Goal: Communication & Community: Participate in discussion

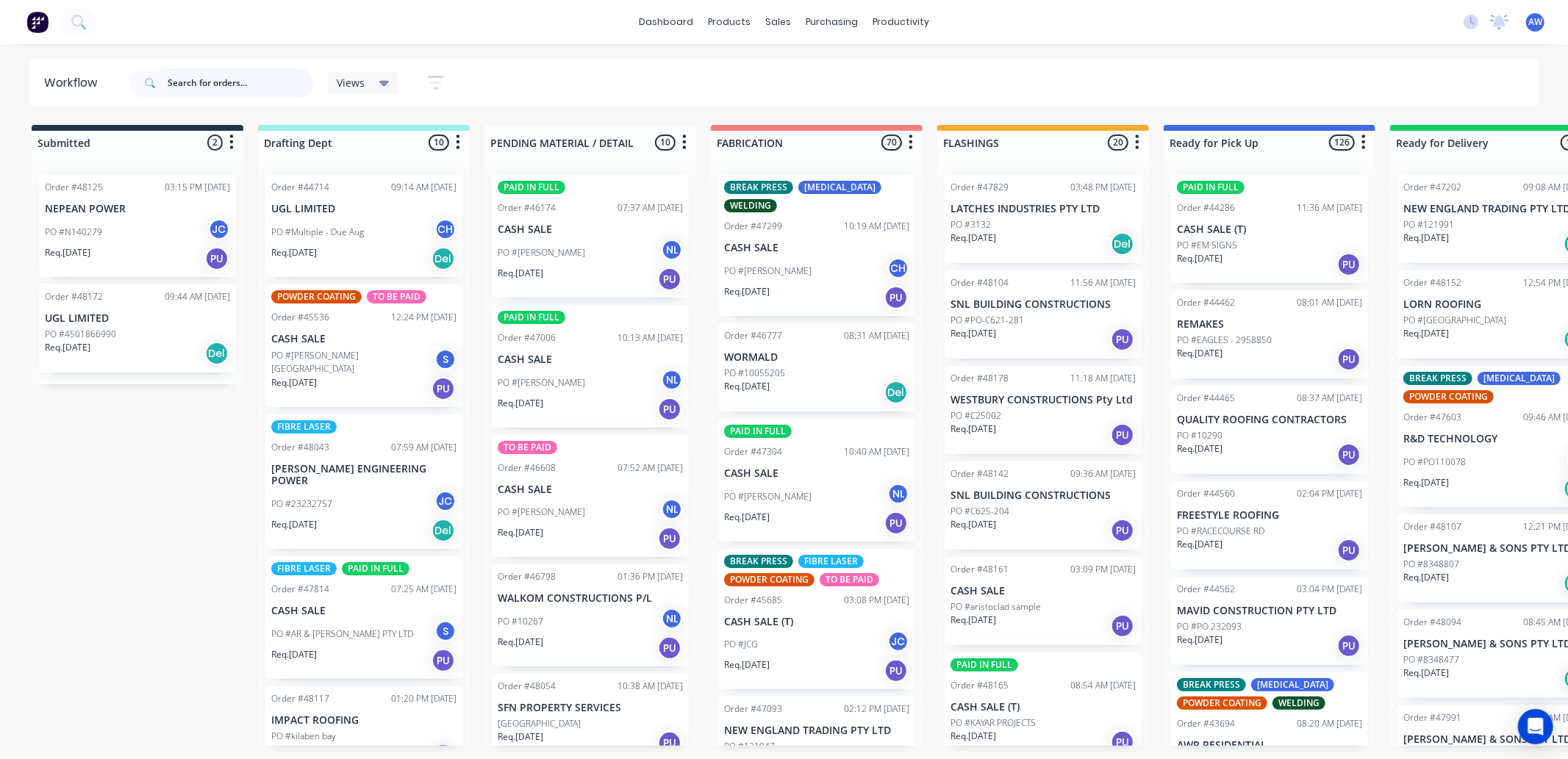
click at [192, 78] on input "text" at bounding box center [241, 83] width 146 height 29
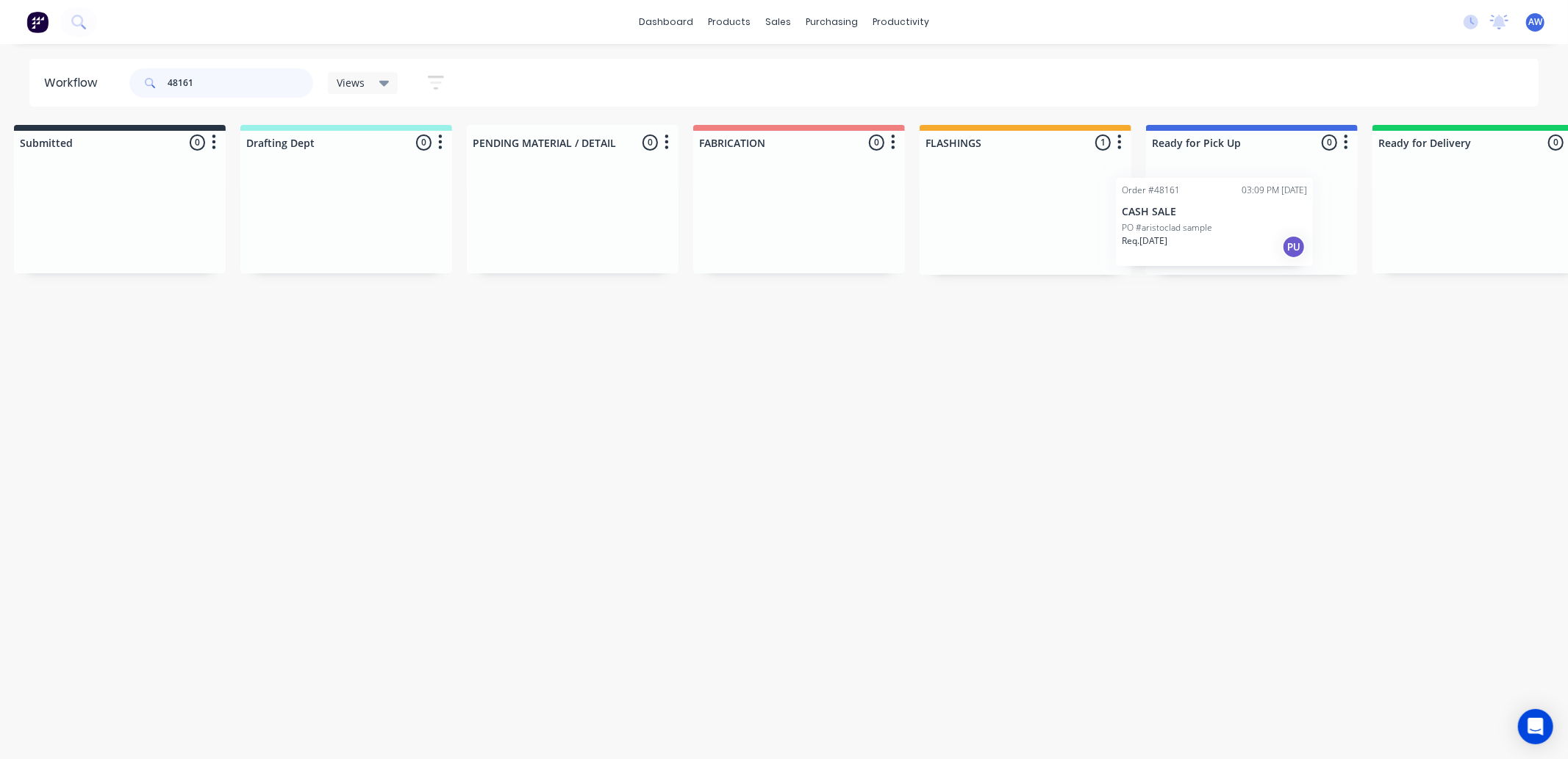
scroll to position [0, 22]
drag, startPoint x: 991, startPoint y: 231, endPoint x: 1194, endPoint y: 254, distance: 204.3
click at [1174, 236] on div "Submitted 0 Sort By Created date Required date Order number Customer name Most …" at bounding box center [1193, 199] width 2451 height 150
type input "48161"
click at [1241, 238] on div "Req. 29/09/25 PU" at bounding box center [1247, 244] width 185 height 25
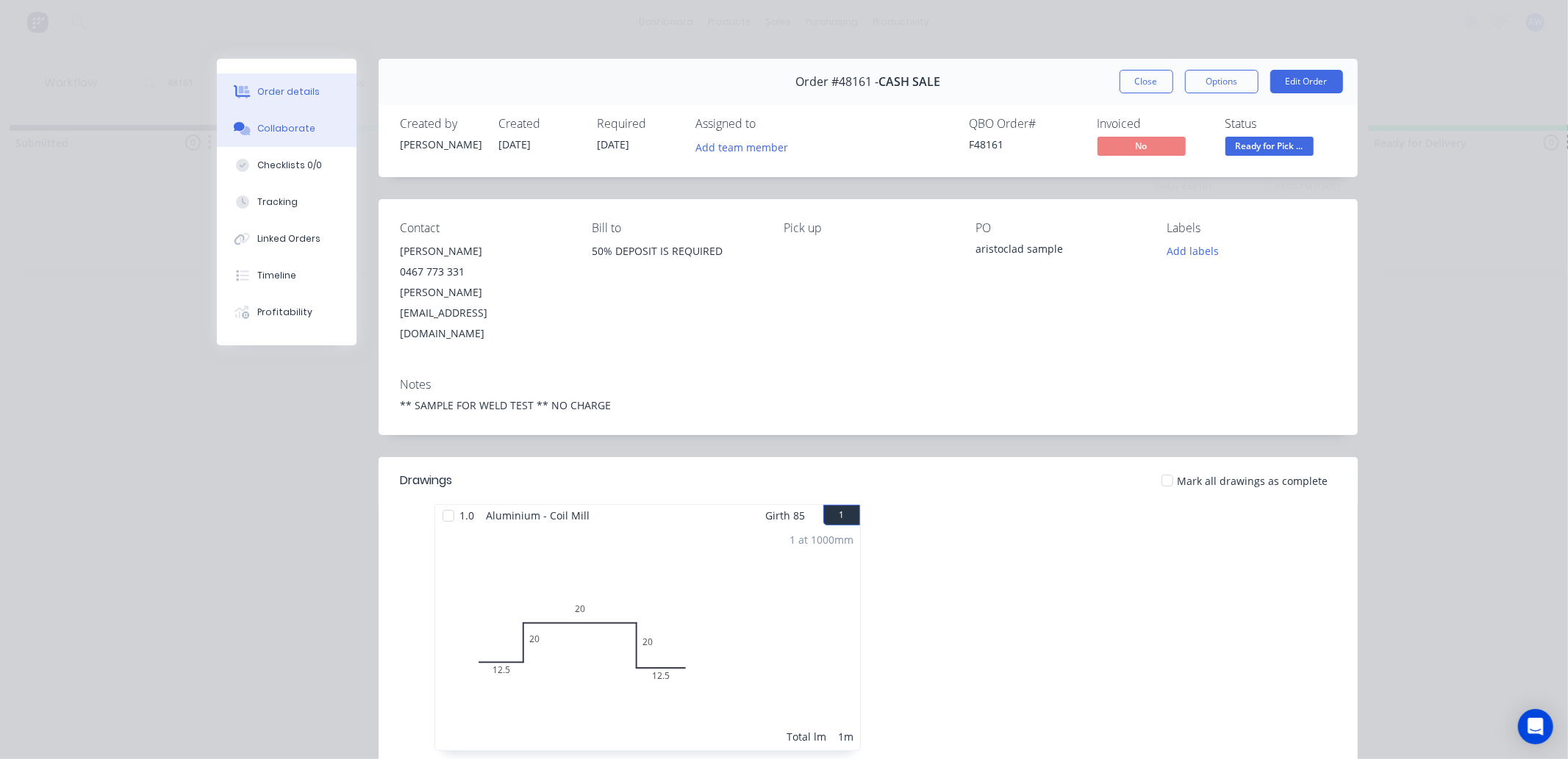
click at [261, 121] on button "Collaborate" at bounding box center [287, 129] width 140 height 37
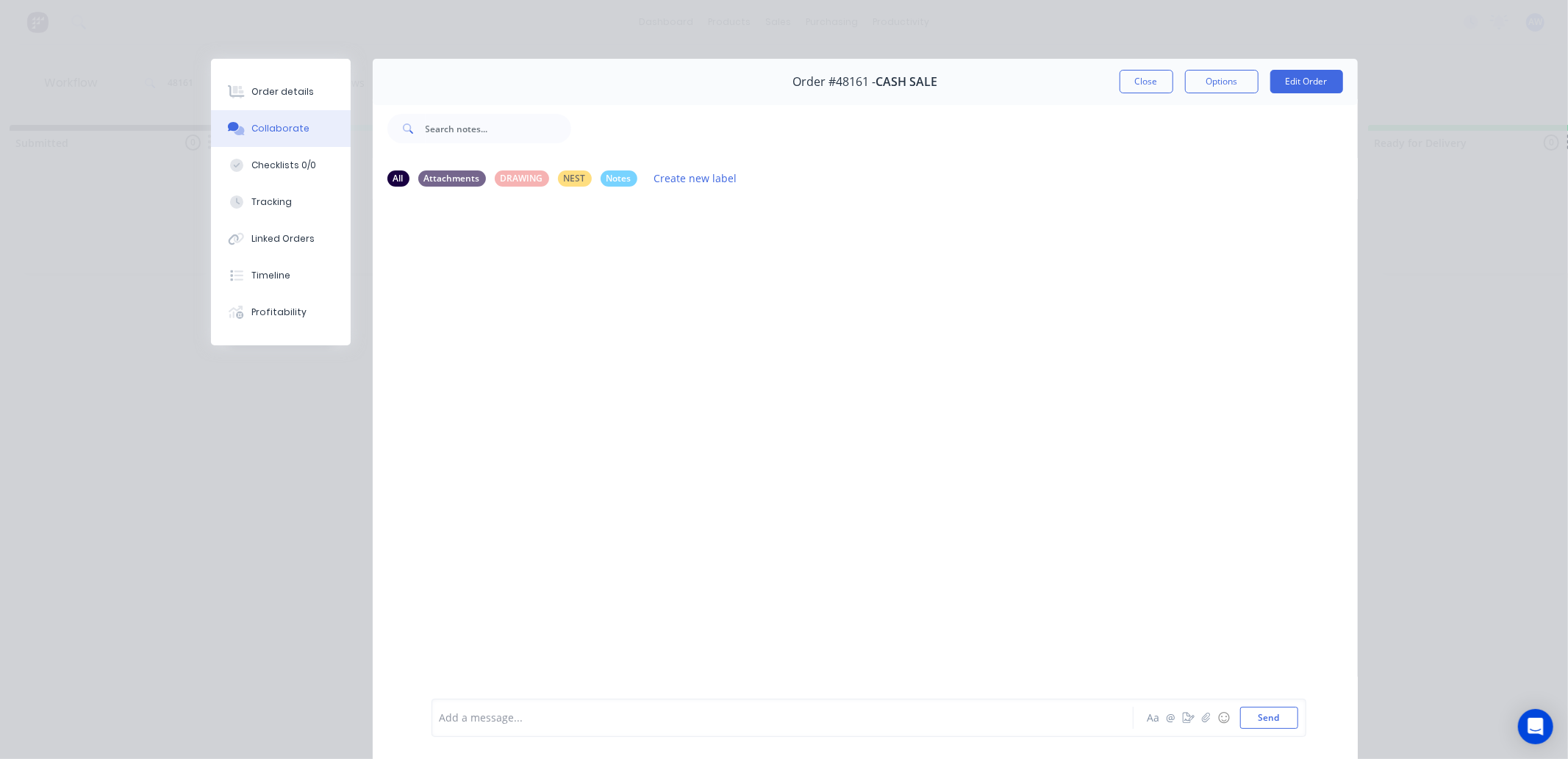
click at [471, 716] on div at bounding box center [761, 718] width 643 height 15
click at [1147, 81] on button "Close" at bounding box center [1146, 81] width 54 height 23
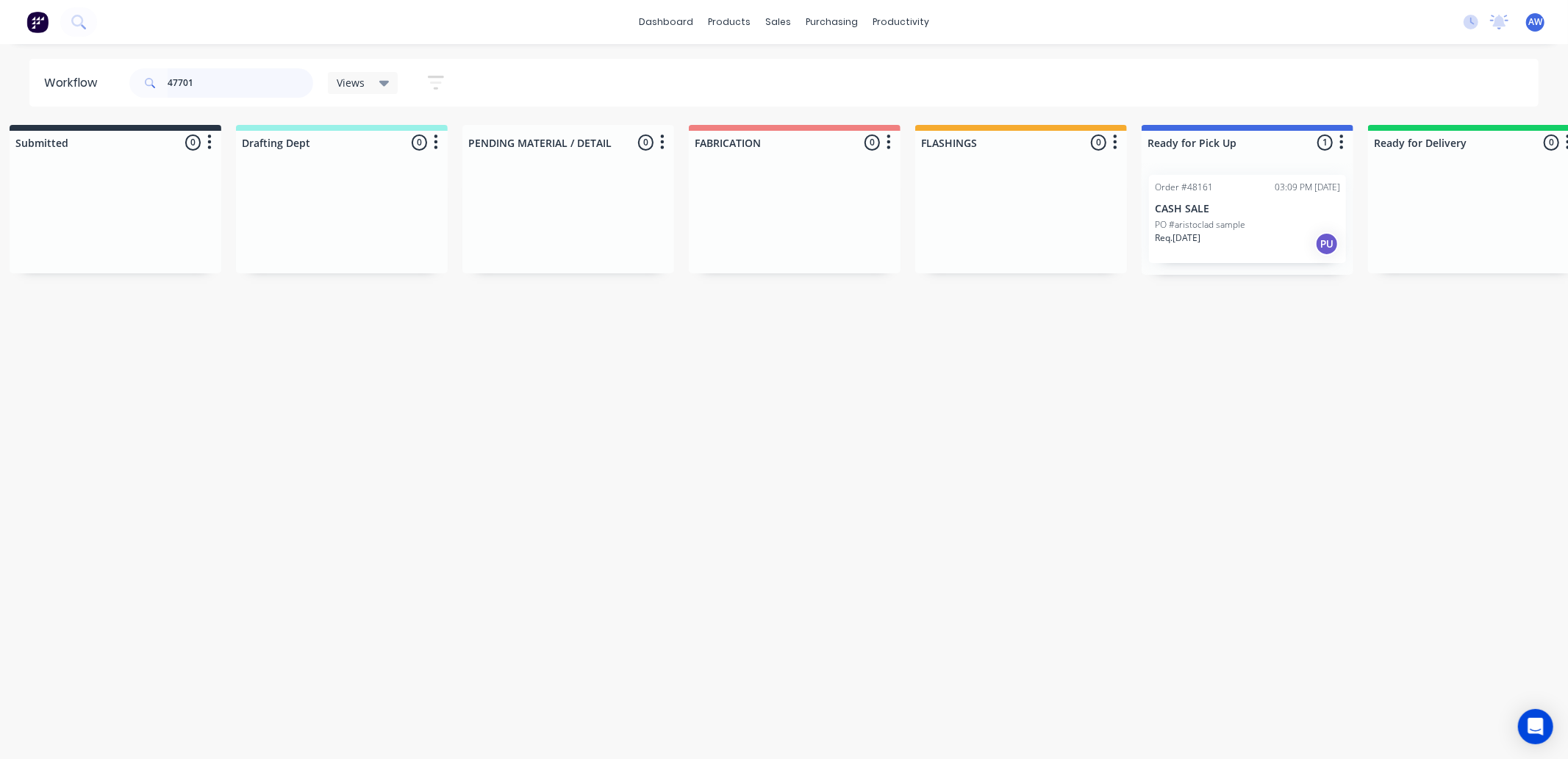
scroll to position [0, 0]
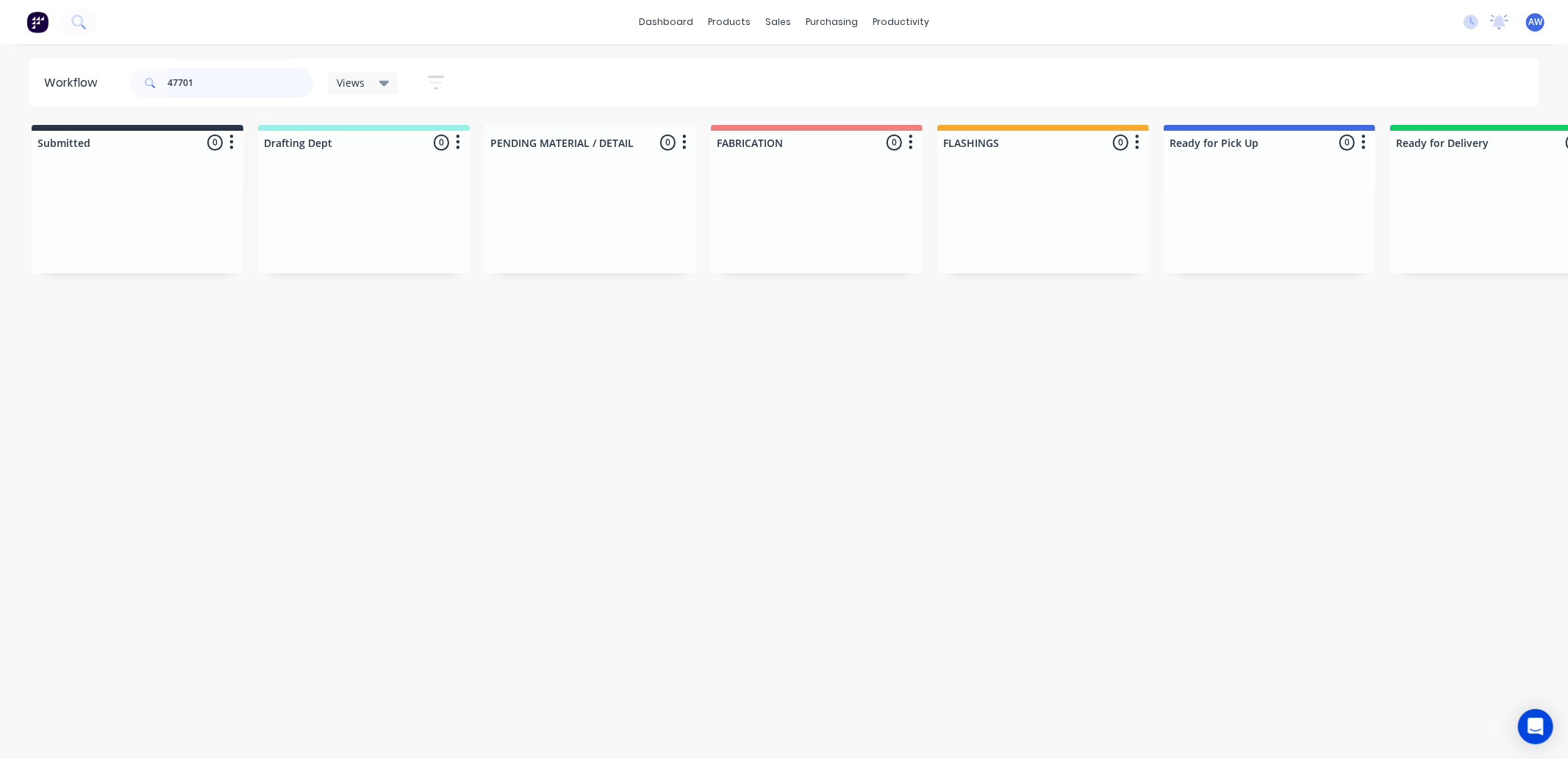
type input "47701"
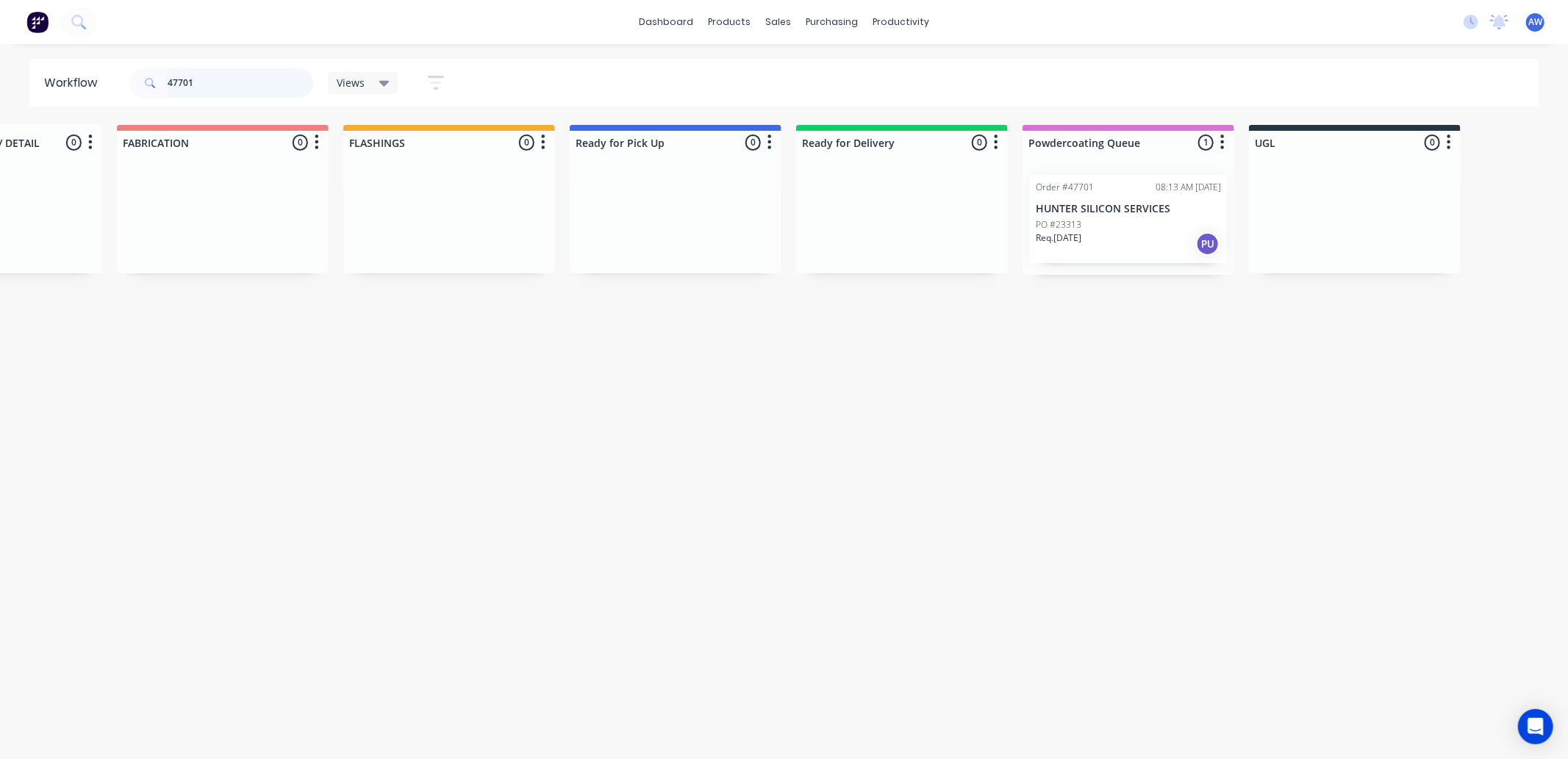
scroll to position [0, 598]
drag, startPoint x: 1026, startPoint y: 208, endPoint x: 650, endPoint y: 203, distance: 376.0
click at [650, 203] on div "Submitted 0 Sort By Created date Required date Order number Customer name Most …" at bounding box center [616, 199] width 2451 height 150
click at [630, 215] on div "Order #47701 08:13 AM 29/09/25 HUNTER SILICON SERVICES PO #23313 Req. 29/09/25 …" at bounding box center [670, 219] width 197 height 88
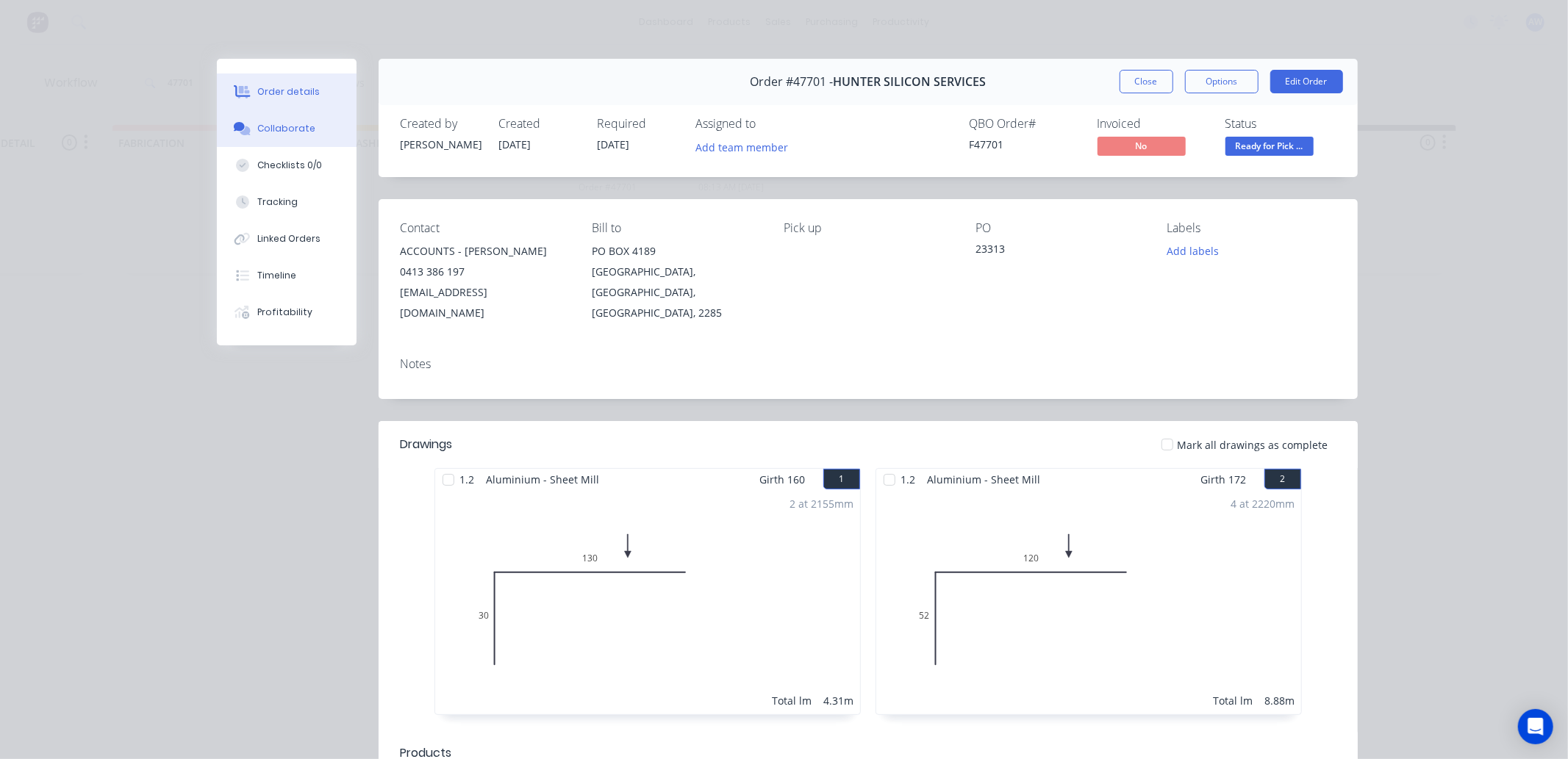
click at [281, 126] on div "Collaborate" at bounding box center [286, 129] width 58 height 13
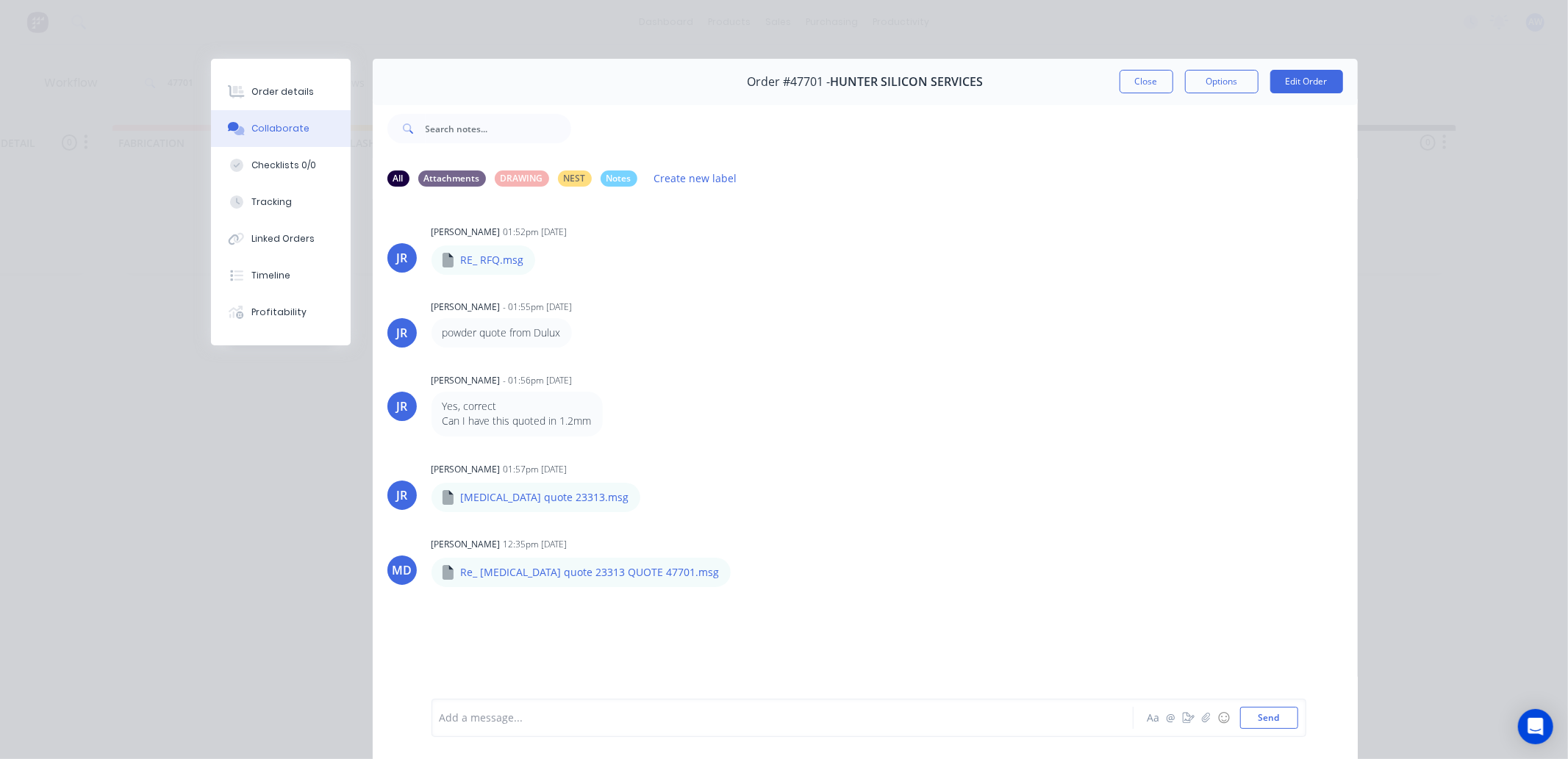
click at [481, 708] on div "Add a message..." at bounding box center [761, 718] width 644 height 22
click at [1130, 77] on button "Close" at bounding box center [1146, 81] width 54 height 23
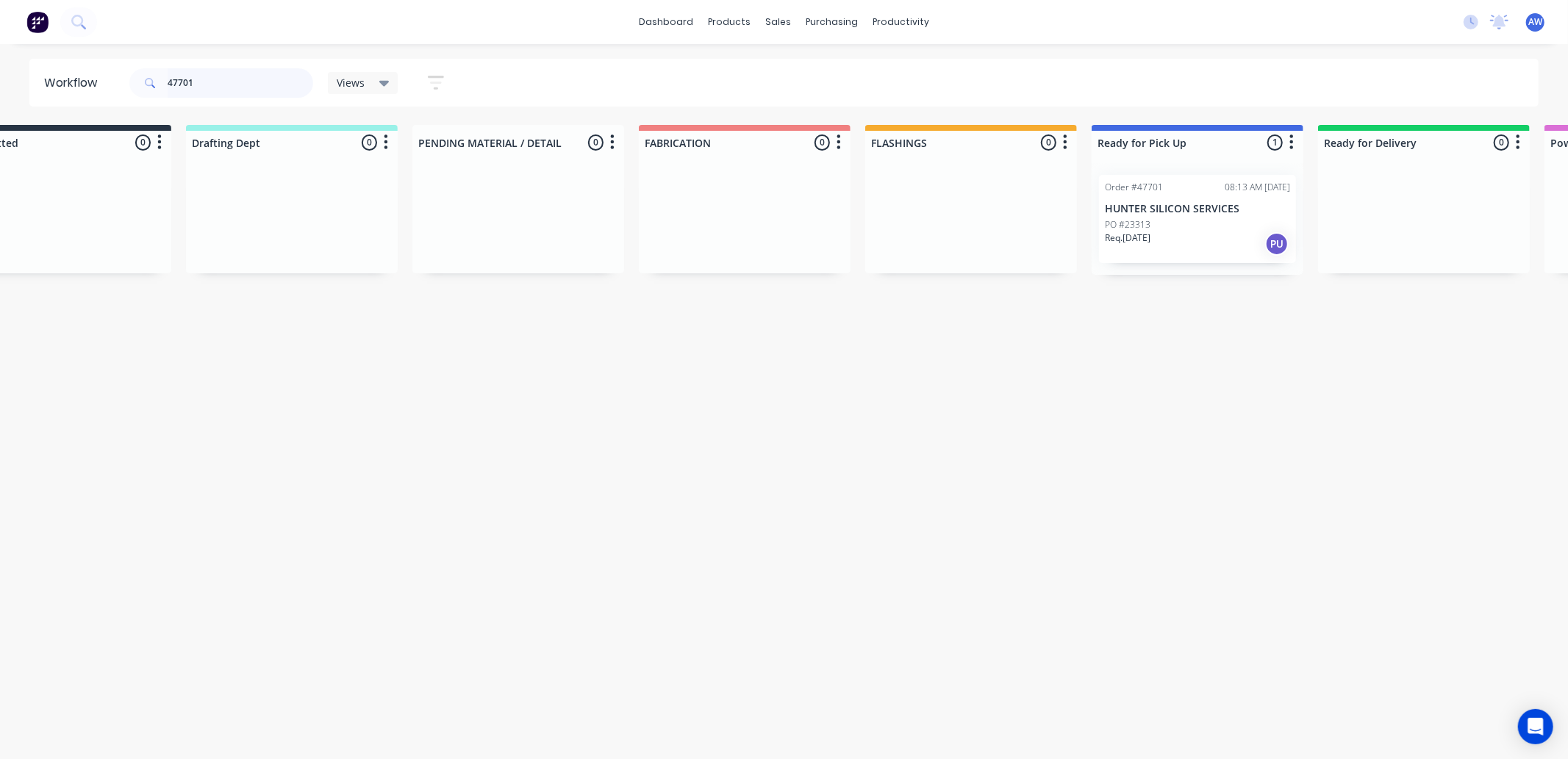
scroll to position [0, 0]
